Goal: Obtain resource: Obtain resource

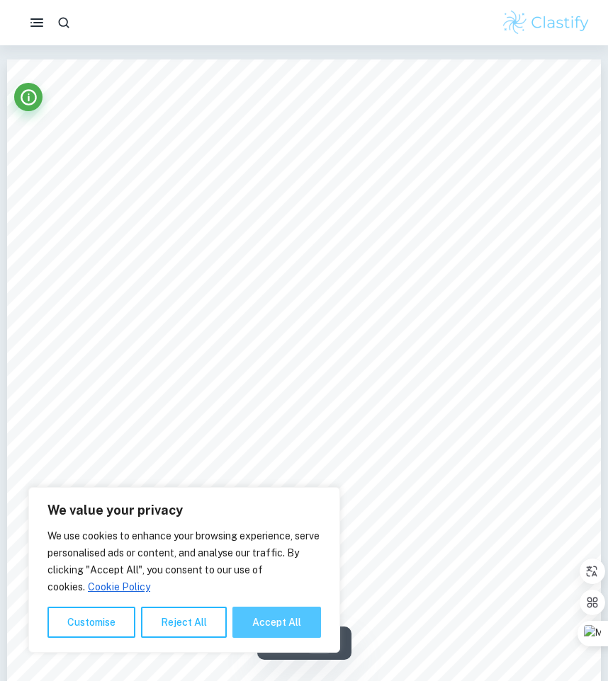
click at [281, 629] on button "Accept All" at bounding box center [276, 622] width 89 height 31
checkbox input "true"
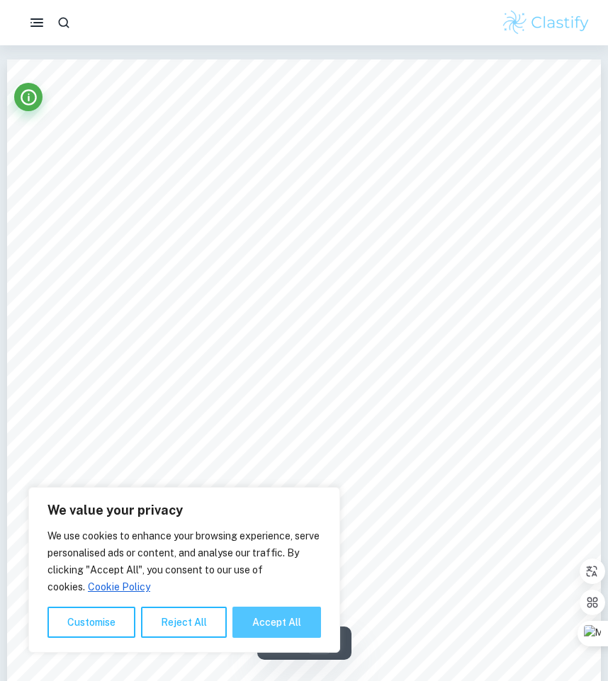
checkbox input "true"
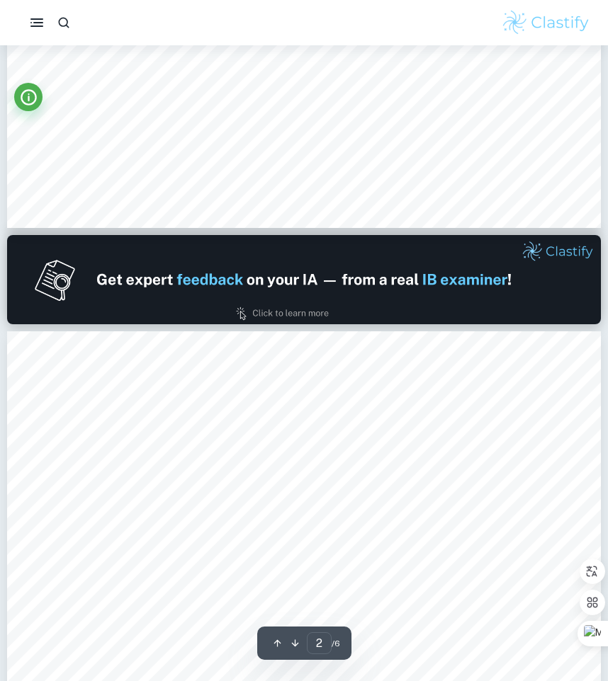
type input "1"
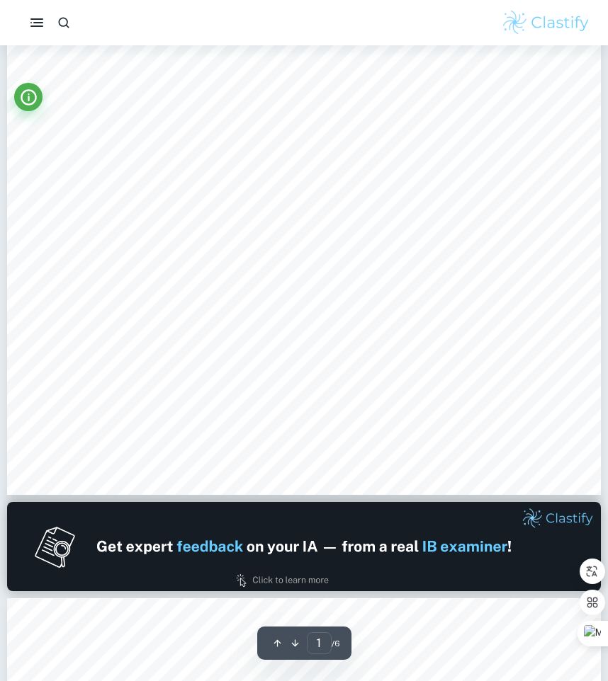
scroll to position [330, 0]
